Goal: Find specific page/section: Find specific page/section

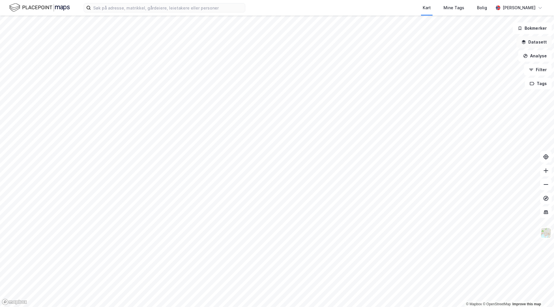
click at [534, 42] on button "Datasett" at bounding box center [534, 42] width 35 height 12
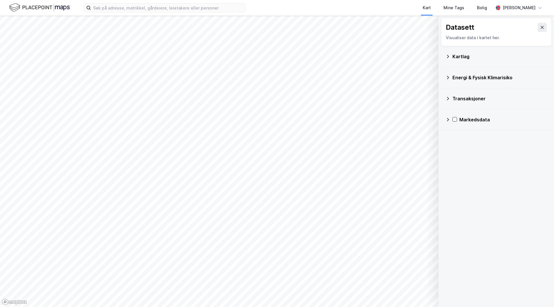
click at [447, 57] on icon at bounding box center [448, 56] width 5 height 5
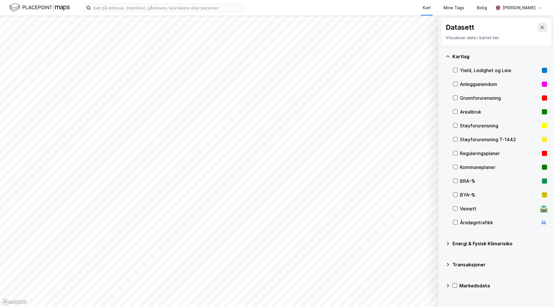
drag, startPoint x: 465, startPoint y: 218, endPoint x: 443, endPoint y: 71, distance: 148.0
click at [443, 71] on div "Kartlag Yield, Ledighet og Leie Anleggseiendom Grunnforurensning Arealbruk Støy…" at bounding box center [496, 139] width 111 height 187
drag, startPoint x: 442, startPoint y: 285, endPoint x: 445, endPoint y: 285, distance: 3.5
click at [443, 285] on div "Markedsdata" at bounding box center [496, 286] width 111 height 21
click at [448, 285] on icon at bounding box center [448, 285] width 2 height 3
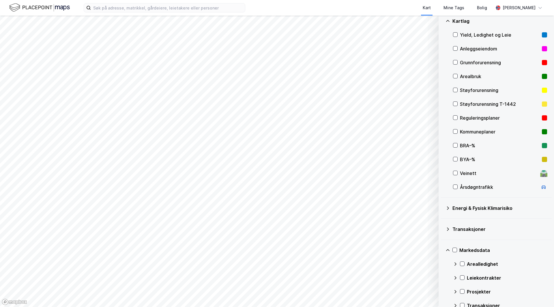
scroll to position [47, 0]
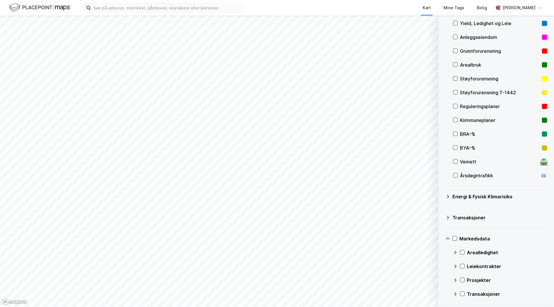
click at [455, 281] on icon at bounding box center [455, 280] width 5 height 5
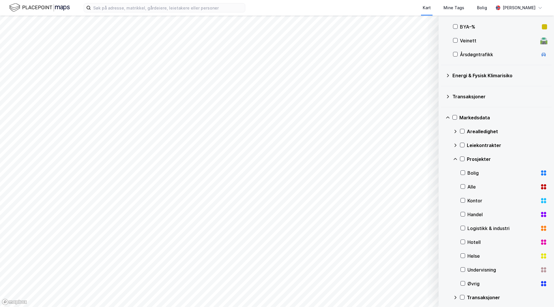
scroll to position [172, 0]
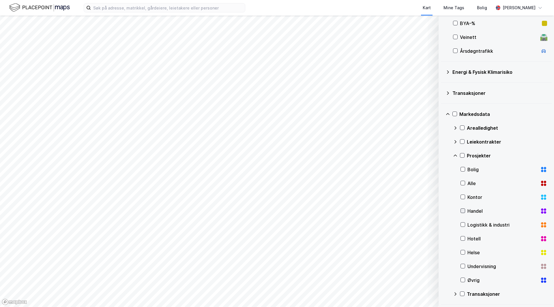
click at [464, 211] on icon at bounding box center [463, 211] width 4 height 4
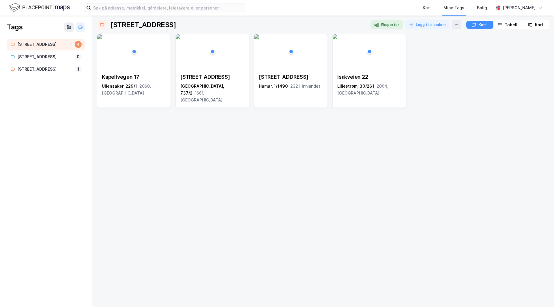
click at [184, 131] on div "Kapellvegen 17 Ullensaker, 229/1 2060, Akershus Dikeveien 15 [GEOGRAPHIC_DATA],…" at bounding box center [323, 168] width 453 height 269
click at [189, 177] on div "Kapellvegen 17 Ullensaker, 229/1 2060, Akershus Dikeveien 15 [GEOGRAPHIC_DATA],…" at bounding box center [323, 168] width 453 height 269
click at [256, 158] on div "Kapellvegen 17 Ullensaker, 229/1 2060, Akershus Dikeveien 15 [GEOGRAPHIC_DATA],…" at bounding box center [323, 168] width 453 height 269
